Goal: Task Accomplishment & Management: Manage account settings

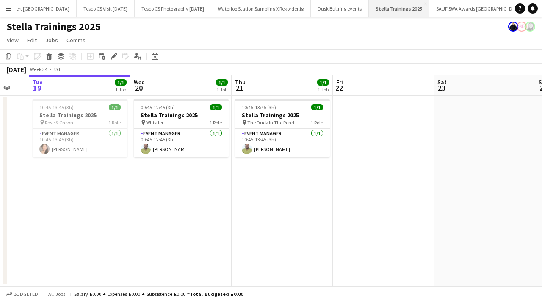
scroll to position [0, 1955]
click at [11, 7] on app-icon "Menu" at bounding box center [8, 8] width 7 height 7
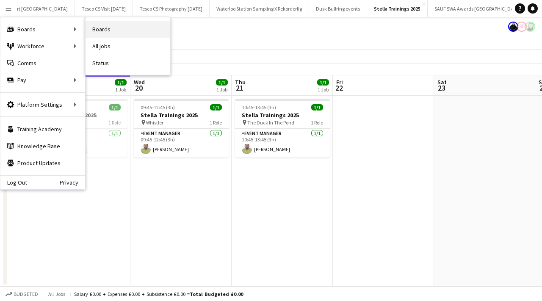
click at [116, 29] on link "Boards" at bounding box center [128, 29] width 85 height 17
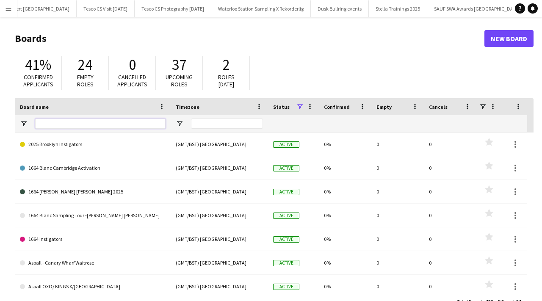
click at [98, 122] on input "Board name Filter Input" at bounding box center [100, 124] width 130 height 10
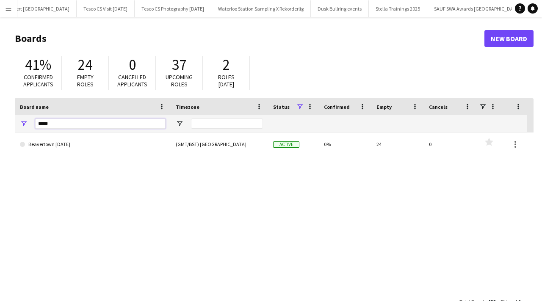
type input "*****"
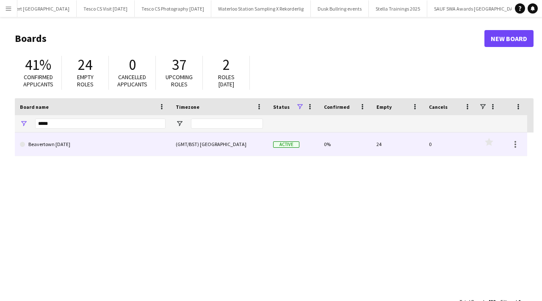
click at [154, 146] on link "Beavertown Halloween" at bounding box center [93, 145] width 146 height 24
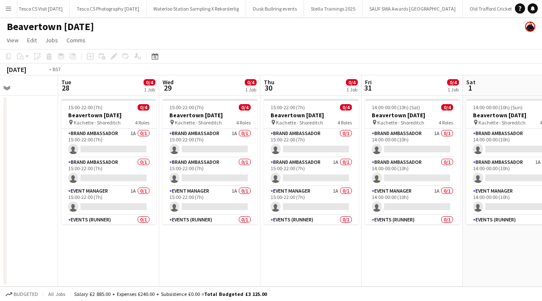
scroll to position [0, 180]
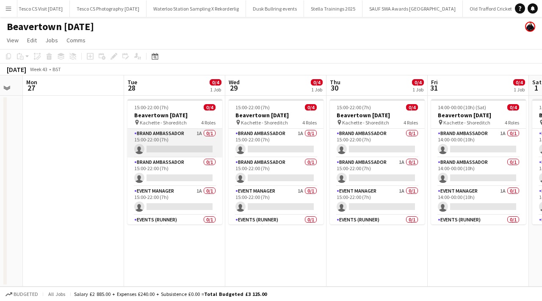
click at [214, 131] on app-card-role "Brand Ambassador 1A 0/1 15:00-22:00 (7h) single-neutral-actions" at bounding box center [175, 143] width 95 height 29
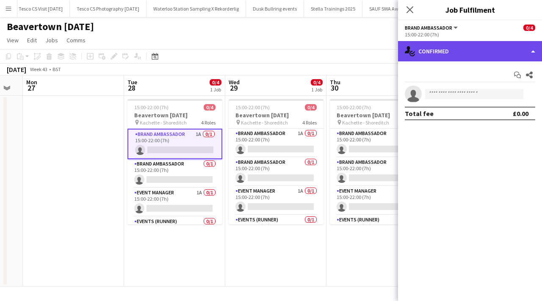
click at [470, 44] on div "single-neutral-actions-check-2 Confirmed" at bounding box center [470, 51] width 144 height 20
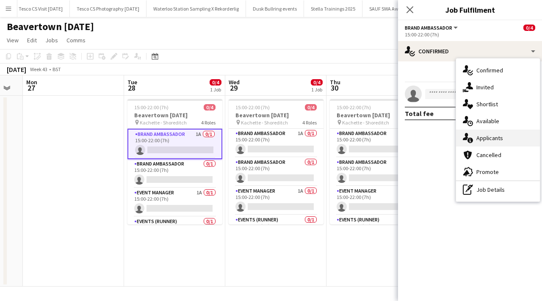
click at [489, 137] on div "single-neutral-actions-information Applicants" at bounding box center [498, 138] width 84 height 17
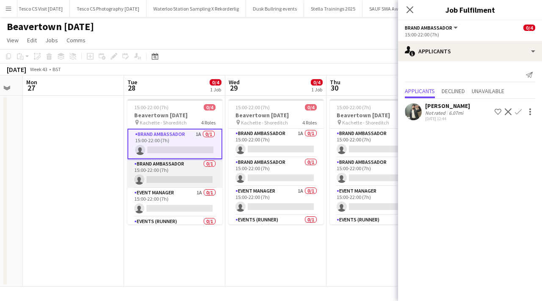
click at [210, 165] on app-card-role "Brand Ambassador 0/1 15:00-22:00 (7h) single-neutral-actions" at bounding box center [175, 173] width 95 height 29
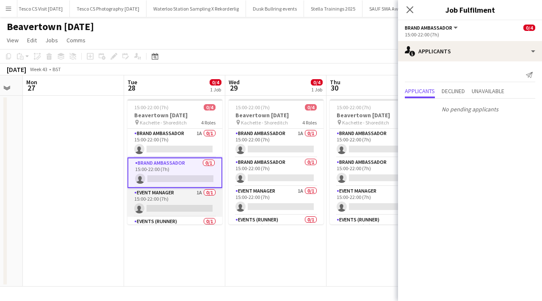
click at [209, 195] on app-card-role "Event Manager 1A 0/1 15:00-22:00 (7h) single-neutral-actions" at bounding box center [175, 202] width 95 height 29
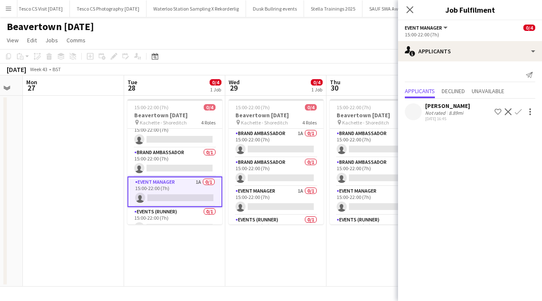
scroll to position [21, 0]
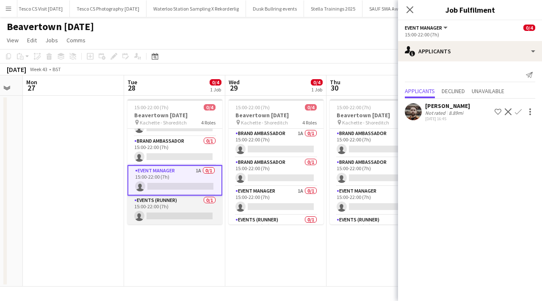
click at [209, 201] on app-card-role "Events (Runner) 0/1 15:00-22:00 (7h) single-neutral-actions" at bounding box center [175, 210] width 95 height 29
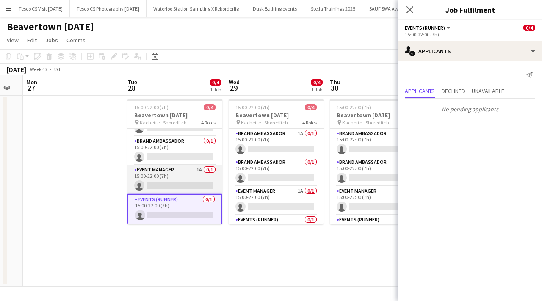
click at [210, 171] on app-card-role "Event Manager 1A 0/1 15:00-22:00 (7h) single-neutral-actions" at bounding box center [175, 179] width 95 height 29
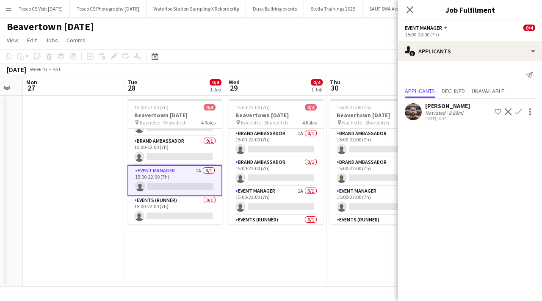
click at [415, 114] on app-user-avatar at bounding box center [413, 111] width 17 height 17
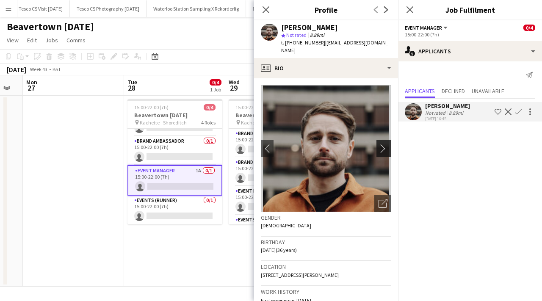
click at [384, 144] on app-icon "chevron-right" at bounding box center [385, 148] width 13 height 9
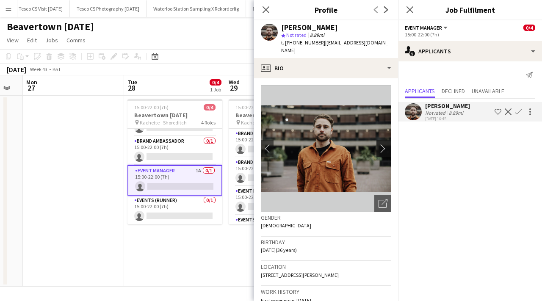
click at [384, 144] on app-icon "chevron-right" at bounding box center [385, 148] width 13 height 9
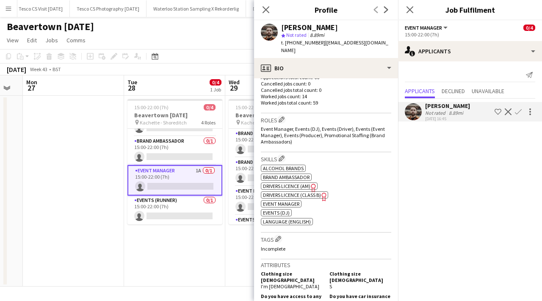
scroll to position [550, 0]
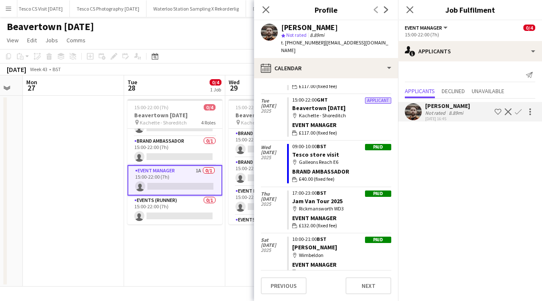
scroll to position [193, 0]
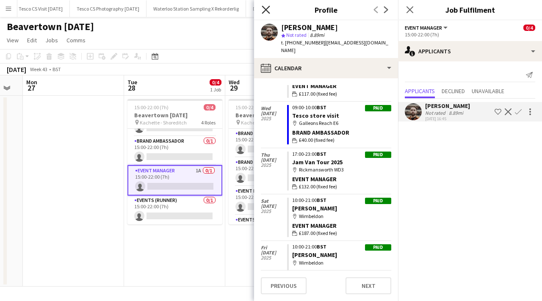
click at [267, 10] on icon "Close pop-in" at bounding box center [266, 10] width 8 height 8
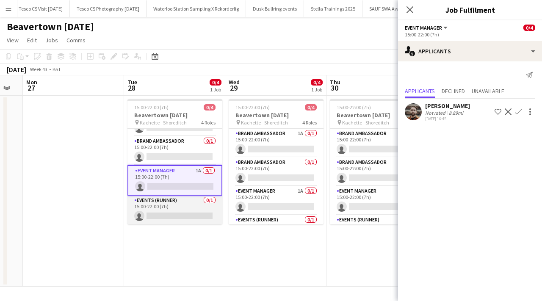
click at [208, 201] on app-card-role "Events (Runner) 0/1 15:00-22:00 (7h) single-neutral-actions" at bounding box center [175, 210] width 95 height 29
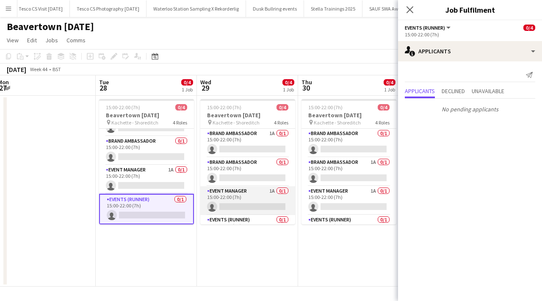
scroll to position [0, 214]
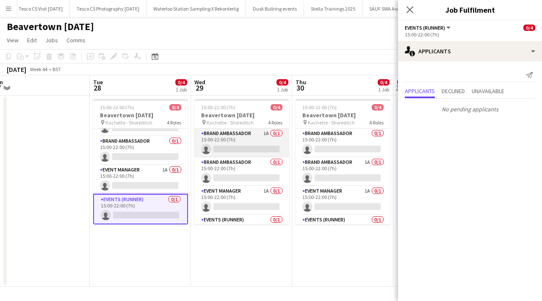
click at [276, 131] on app-card-role "Brand Ambassador 1A 0/1 15:00-22:00 (7h) single-neutral-actions" at bounding box center [241, 143] width 95 height 29
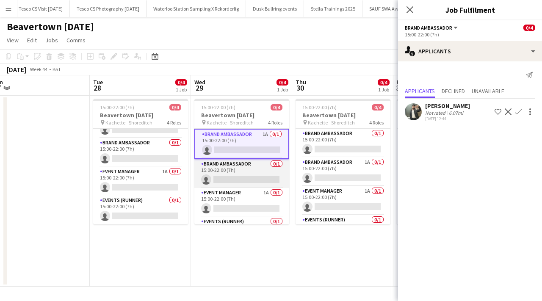
click at [278, 163] on app-card-role "Brand Ambassador 0/1 15:00-22:00 (7h) single-neutral-actions" at bounding box center [241, 173] width 95 height 29
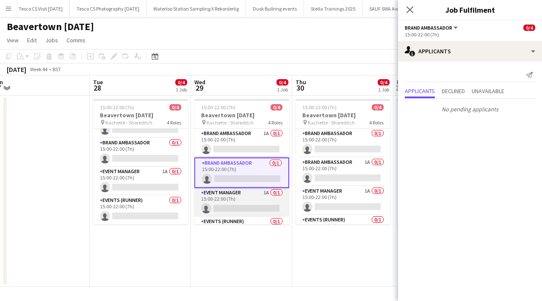
click at [275, 196] on app-card-role "Event Manager 1A 0/1 15:00-22:00 (7h) single-neutral-actions" at bounding box center [241, 202] width 95 height 29
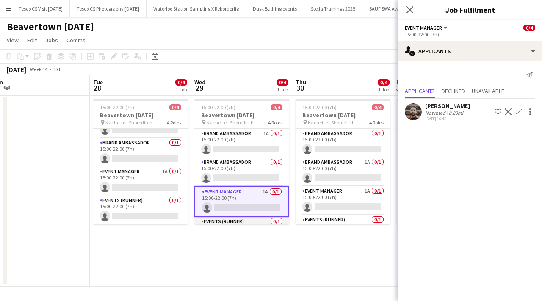
click at [277, 223] on app-card-role "Events (Runner) 0/1 15:00-22:00 (7h) single-neutral-actions" at bounding box center [241, 231] width 95 height 29
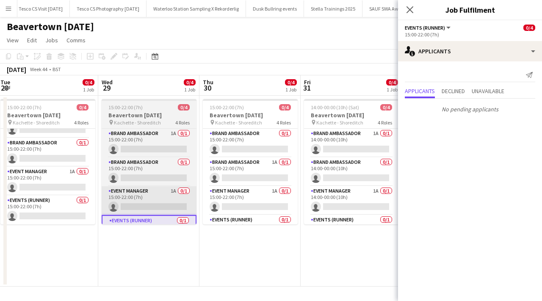
scroll to position [0, 360]
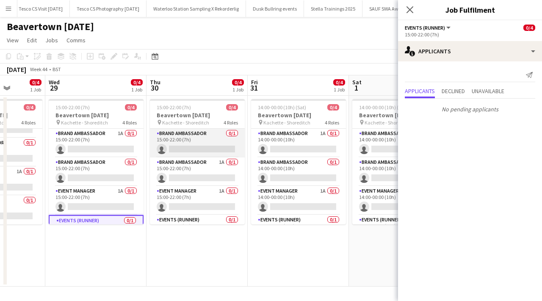
click at [233, 133] on app-card-role "Brand Ambassador 0/1 15:00-22:00 (7h) single-neutral-actions" at bounding box center [197, 143] width 95 height 29
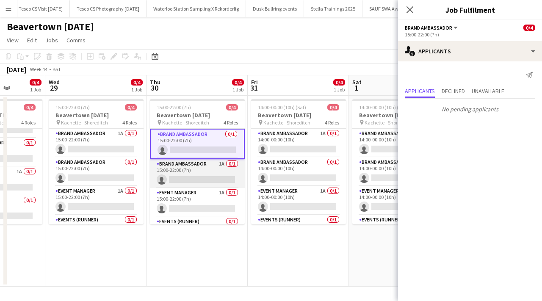
click at [233, 164] on app-card-role "Brand Ambassador 1A 0/1 15:00-22:00 (7h) single-neutral-actions" at bounding box center [197, 173] width 95 height 29
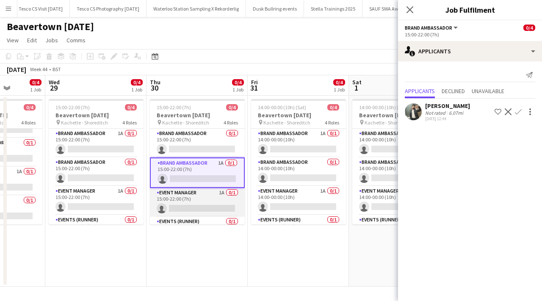
click at [235, 191] on app-card-role "Event Manager 1A 0/1 15:00-22:00 (7h) single-neutral-actions" at bounding box center [197, 202] width 95 height 29
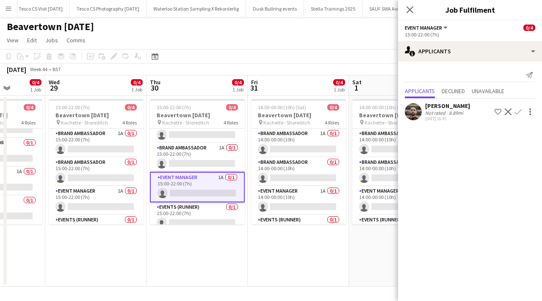
scroll to position [21, 0]
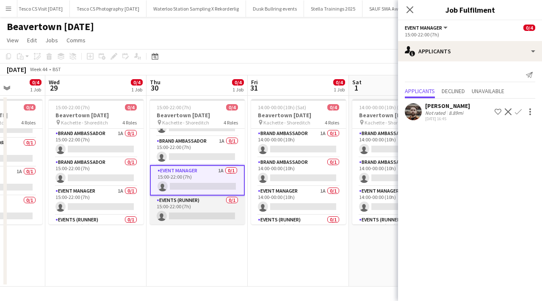
click at [233, 200] on app-card-role "Events (Runner) 0/1 15:00-22:00 (7h) single-neutral-actions" at bounding box center [197, 210] width 95 height 29
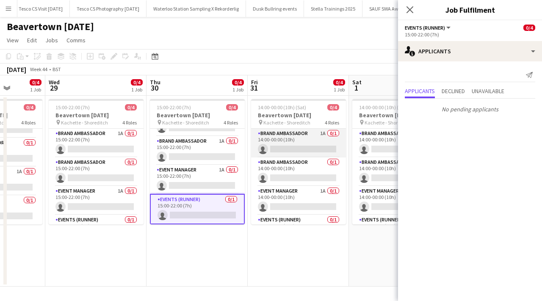
click at [333, 132] on app-card-role "Brand Ambassador 1A 0/1 14:00-00:00 (10h) single-neutral-actions" at bounding box center [298, 143] width 95 height 29
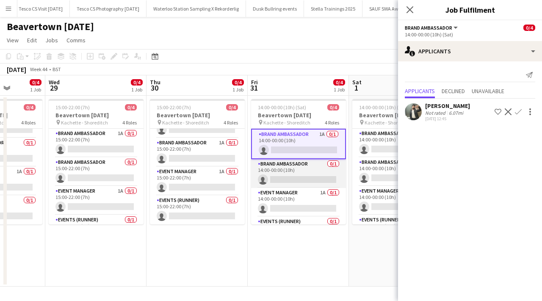
click at [335, 163] on app-card-role "Brand Ambassador 0/1 14:00-00:00 (10h) single-neutral-actions" at bounding box center [298, 173] width 95 height 29
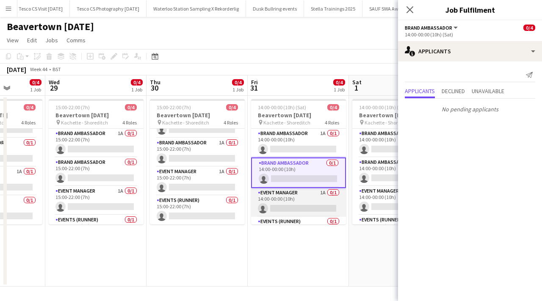
click at [333, 195] on app-card-role "Event Manager 1A 0/1 14:00-00:00 (10h) single-neutral-actions" at bounding box center [298, 202] width 95 height 29
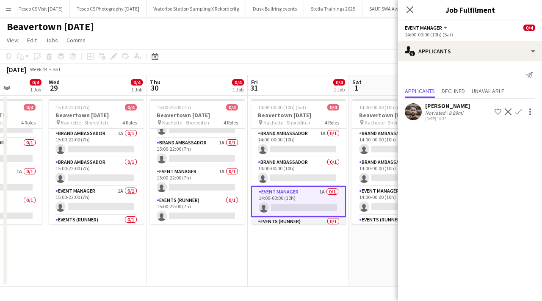
click at [335, 219] on app-card-role "Events (Runner) 0/1 14:00-00:00 (10h) single-neutral-actions" at bounding box center [298, 231] width 95 height 29
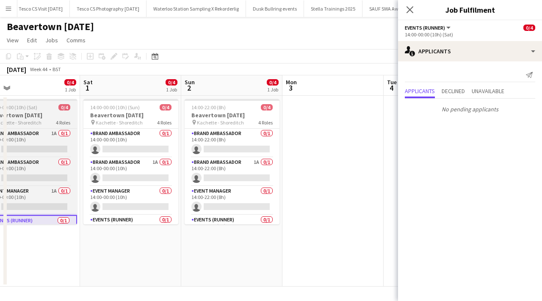
scroll to position [0, 211]
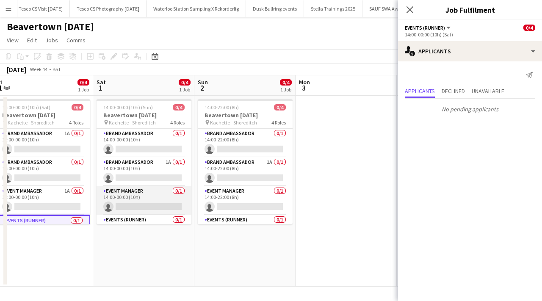
click at [181, 191] on app-card-role "Event Manager 0/1 14:00-00:00 (10h) single-neutral-actions" at bounding box center [144, 200] width 95 height 29
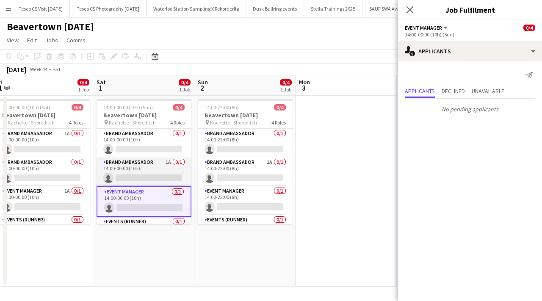
click at [180, 160] on app-card-role "Brand Ambassador 1A 0/1 14:00-00:00 (10h) single-neutral-actions" at bounding box center [144, 172] width 95 height 29
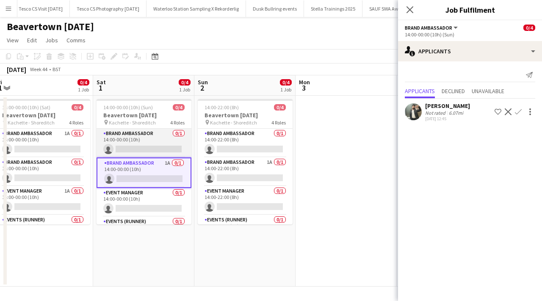
click at [177, 133] on app-card-role "Brand Ambassador 0/1 14:00-00:00 (10h) single-neutral-actions" at bounding box center [144, 143] width 95 height 29
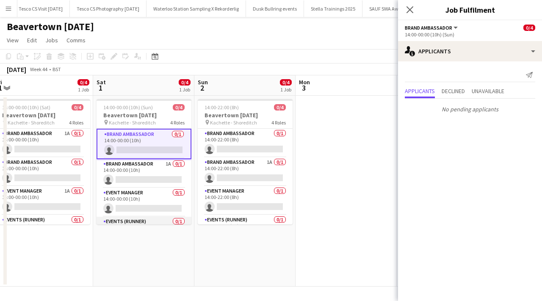
click at [178, 219] on app-card-role "Events (Runner) 0/1 14:00-00:00 (10h) single-neutral-actions" at bounding box center [144, 231] width 95 height 29
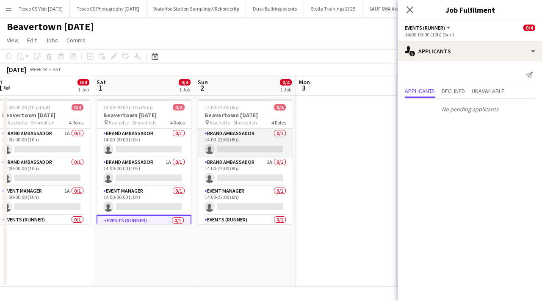
click at [283, 132] on app-card-role "Brand Ambassador 0/1 14:00-22:00 (8h) single-neutral-actions" at bounding box center [245, 143] width 95 height 29
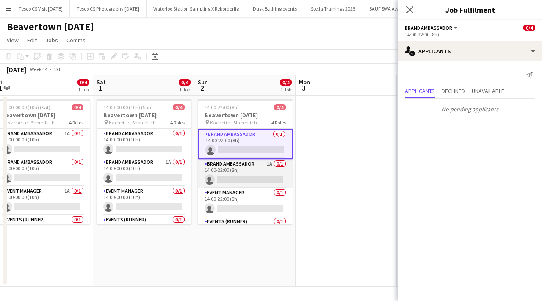
click at [282, 160] on app-card-role "Brand Ambassador 1A 0/1 14:00-22:00 (8h) single-neutral-actions" at bounding box center [245, 173] width 95 height 29
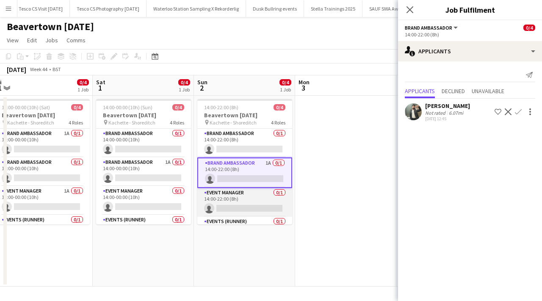
click at [283, 194] on app-card-role "Event Manager 0/1 14:00-22:00 (8h) single-neutral-actions" at bounding box center [244, 202] width 95 height 29
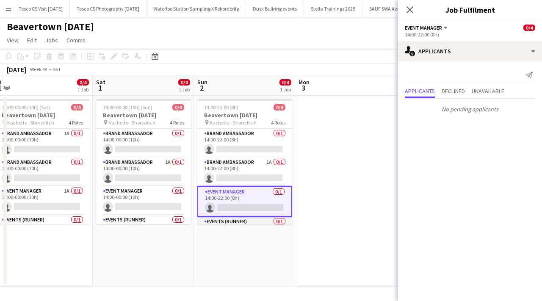
click at [283, 219] on app-card-role "Events (Runner) 0/1 14:00-22:00 (8h) single-neutral-actions" at bounding box center [244, 231] width 95 height 29
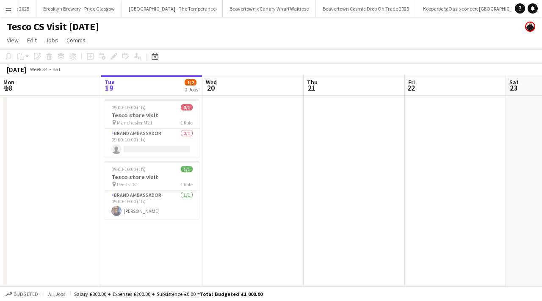
scroll to position [0, 1512]
click at [166, 106] on div "09:00-10:00 (1h) 0/1" at bounding box center [152, 107] width 95 height 6
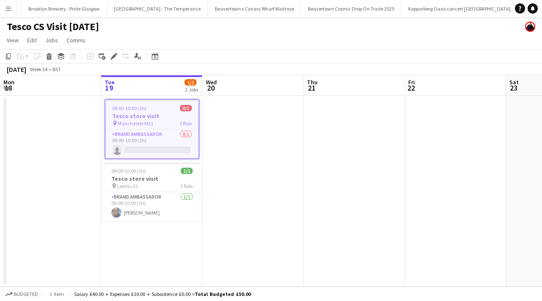
click at [228, 118] on app-date-cell at bounding box center [252, 191] width 101 height 191
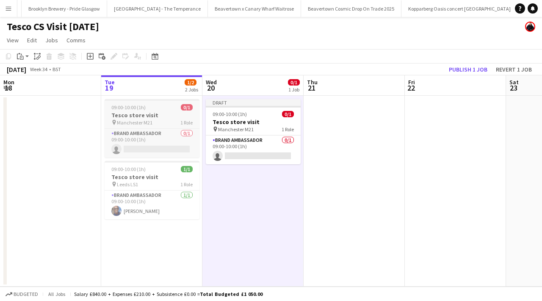
click at [165, 110] on div "09:00-10:00 (1h) 0/1" at bounding box center [152, 107] width 95 height 6
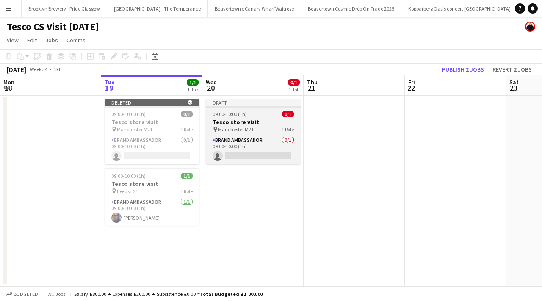
click at [232, 128] on span "Manchester M21" at bounding box center [236, 129] width 36 height 6
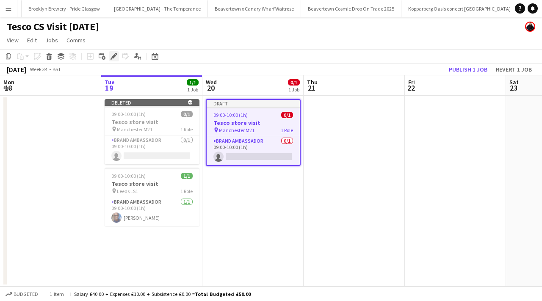
click at [114, 58] on icon "Edit" at bounding box center [114, 56] width 7 height 7
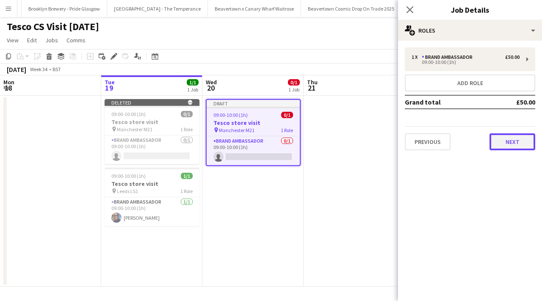
click at [510, 138] on button "Next" at bounding box center [513, 141] width 46 height 17
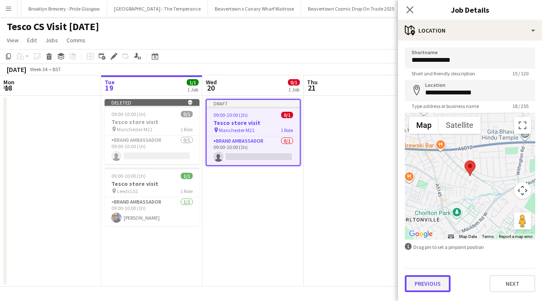
click at [432, 283] on button "Previous" at bounding box center [428, 283] width 46 height 17
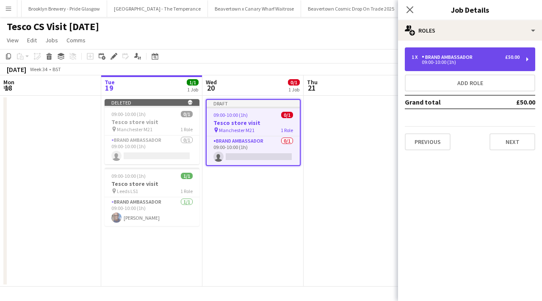
click at [463, 58] on div "Brand Ambassador" at bounding box center [449, 57] width 54 height 6
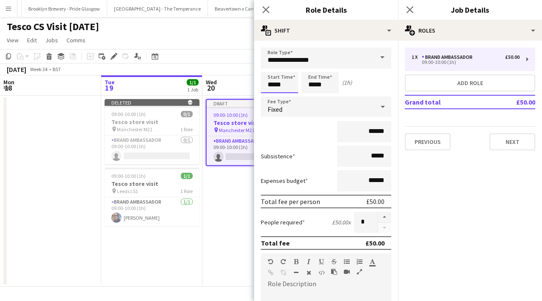
click at [295, 89] on input "*****" at bounding box center [279, 82] width 37 height 21
click at [270, 67] on div at bounding box center [271, 68] width 17 height 8
type input "*****"
click at [270, 67] on div at bounding box center [271, 68] width 17 height 8
click at [324, 83] on input "*****" at bounding box center [320, 82] width 37 height 21
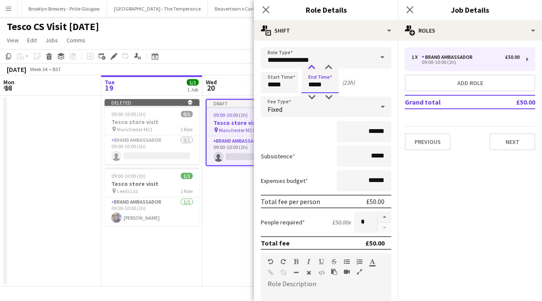
click at [313, 68] on div at bounding box center [311, 68] width 17 height 8
type input "*****"
click at [313, 68] on div at bounding box center [311, 68] width 17 height 8
click at [271, 12] on div "Close pop-in" at bounding box center [266, 9] width 24 height 19
click at [269, 11] on icon "Close pop-in" at bounding box center [266, 10] width 8 height 8
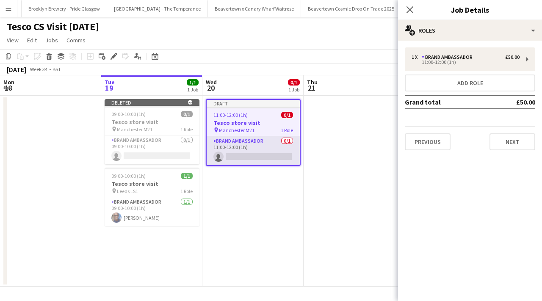
click at [275, 155] on app-card-role "Brand Ambassador 0/1 11:00-12:00 (1h) single-neutral-actions" at bounding box center [253, 150] width 93 height 29
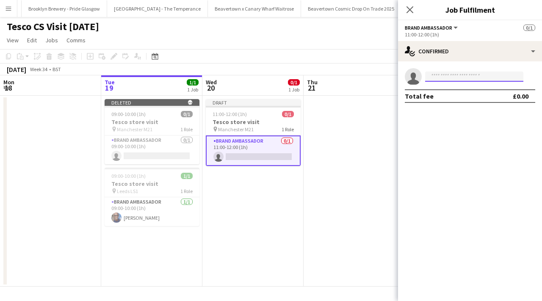
click at [485, 76] on input at bounding box center [474, 77] width 98 height 10
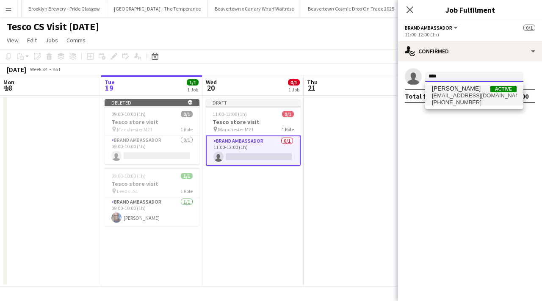
type input "****"
click at [487, 94] on span "[EMAIL_ADDRESS][DOMAIN_NAME]" at bounding box center [474, 95] width 85 height 7
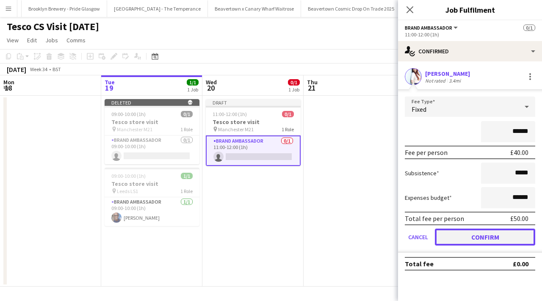
click at [474, 236] on button "Confirm" at bounding box center [485, 237] width 100 height 17
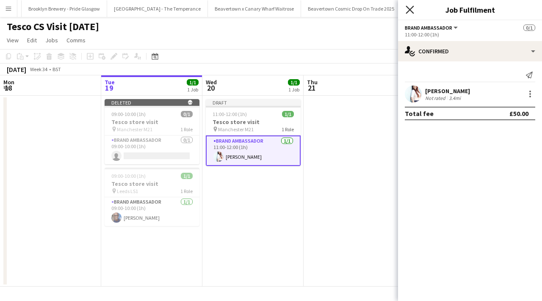
click at [407, 6] on icon at bounding box center [410, 10] width 8 height 8
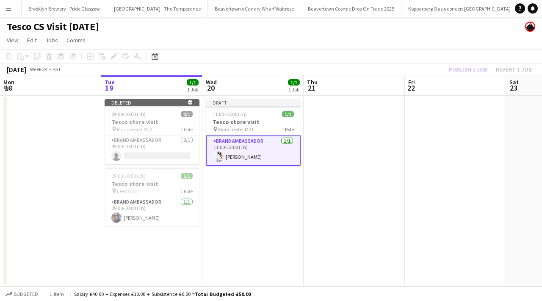
click at [331, 153] on app-date-cell at bounding box center [354, 191] width 101 height 191
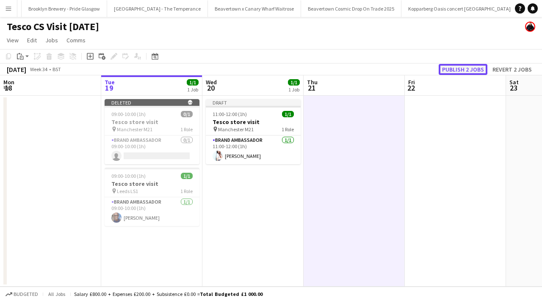
click at [455, 68] on button "Publish 2 jobs" at bounding box center [463, 69] width 49 height 11
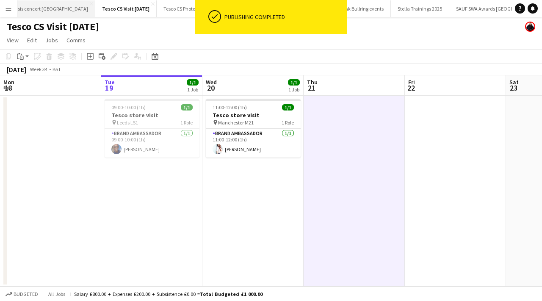
scroll to position [0, 1955]
click at [9, 9] on app-icon "Menu" at bounding box center [8, 8] width 7 height 7
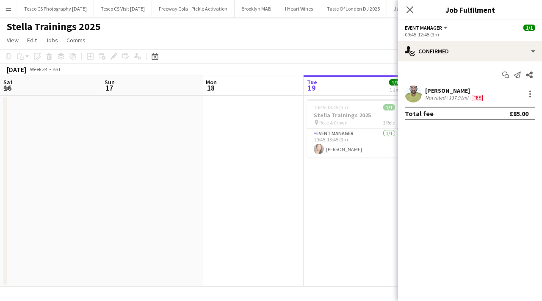
scroll to position [0, 291]
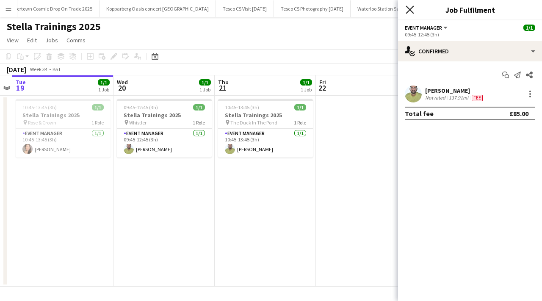
click at [409, 8] on icon "Close pop-in" at bounding box center [410, 10] width 8 height 8
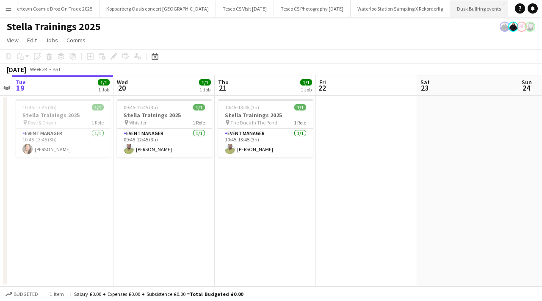
scroll to position [0, 1955]
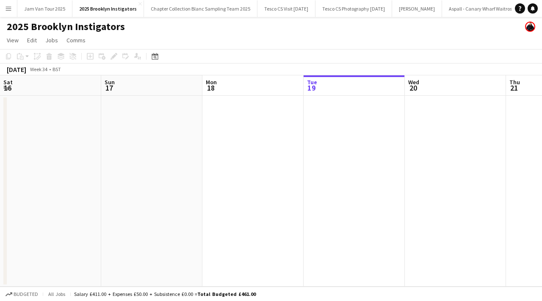
scroll to position [0, 202]
click at [11, 9] on app-icon "Menu" at bounding box center [8, 8] width 7 height 7
